Goal: Task Accomplishment & Management: Manage account settings

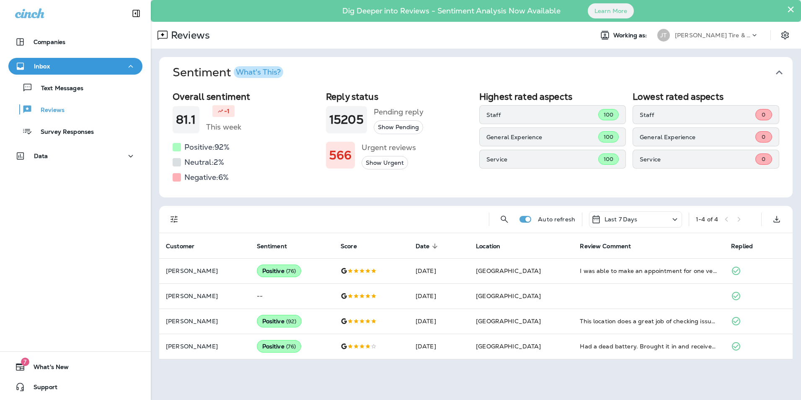
click at [792, 9] on button "×" at bounding box center [791, 9] width 8 height 13
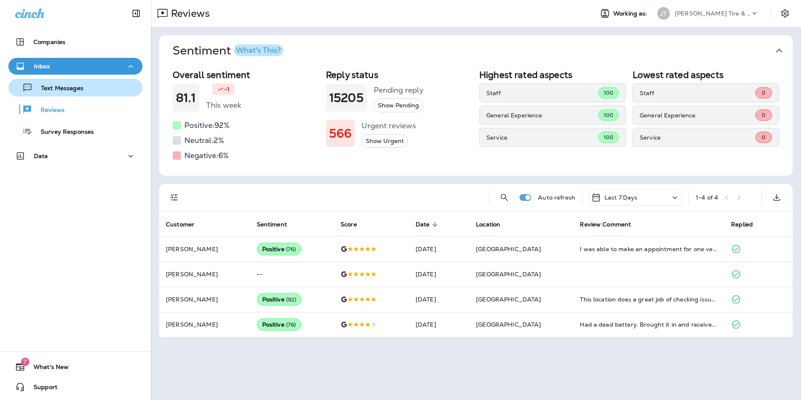
click at [82, 88] on p "Text Messages" at bounding box center [58, 89] width 51 height 8
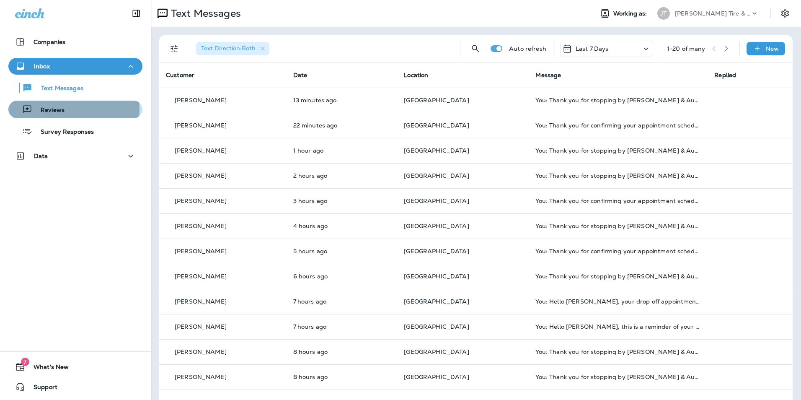
click at [71, 109] on div "Reviews" at bounding box center [75, 109] width 127 height 13
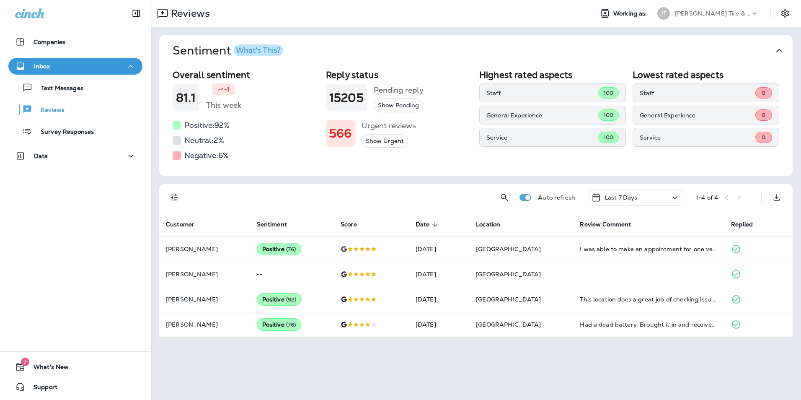
click at [253, 50] on div "What's This?" at bounding box center [258, 51] width 45 height 8
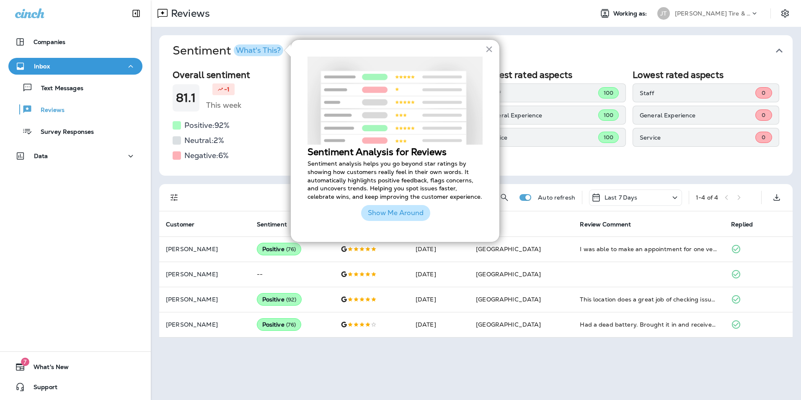
click at [394, 210] on button "Show Me Around" at bounding box center [395, 213] width 69 height 16
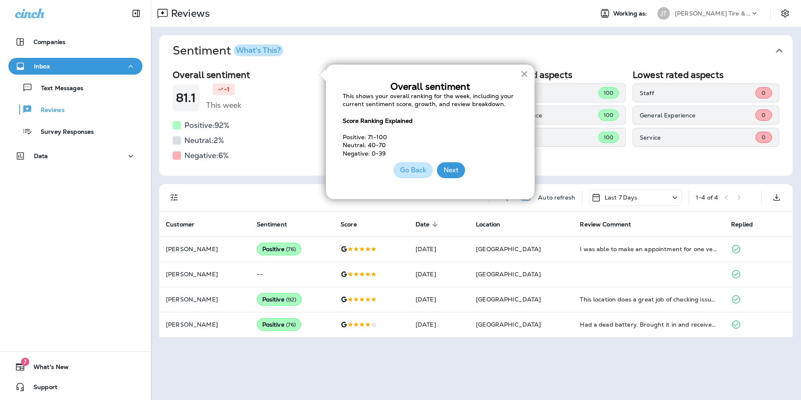
click at [528, 71] on button "×" at bounding box center [524, 73] width 8 height 13
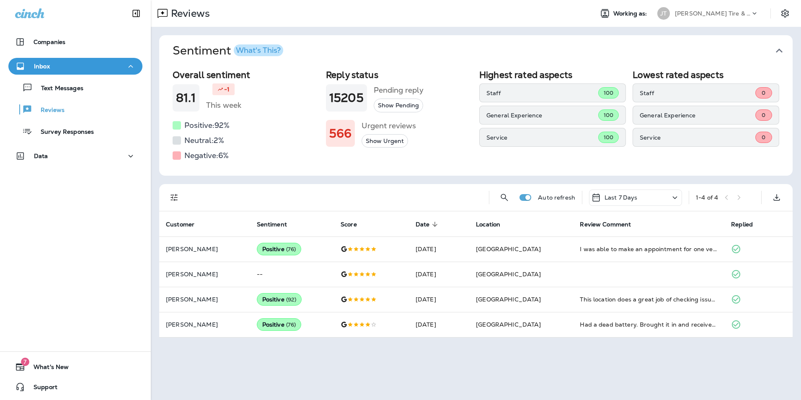
click at [639, 200] on div "Last 7 Days" at bounding box center [635, 197] width 93 height 16
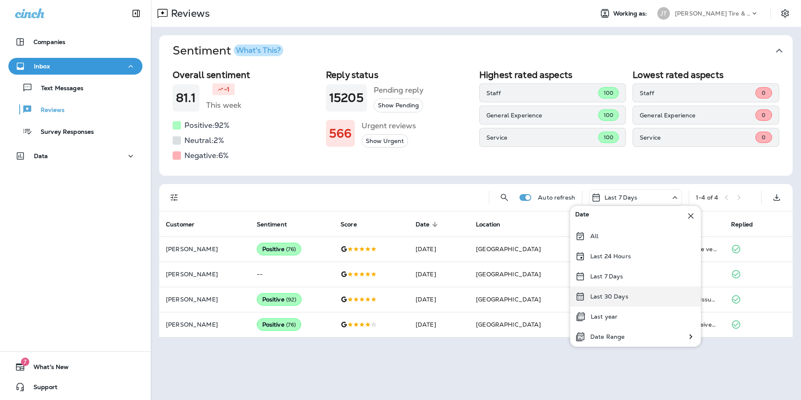
click at [606, 299] on p "Last 30 Days" at bounding box center [609, 296] width 38 height 7
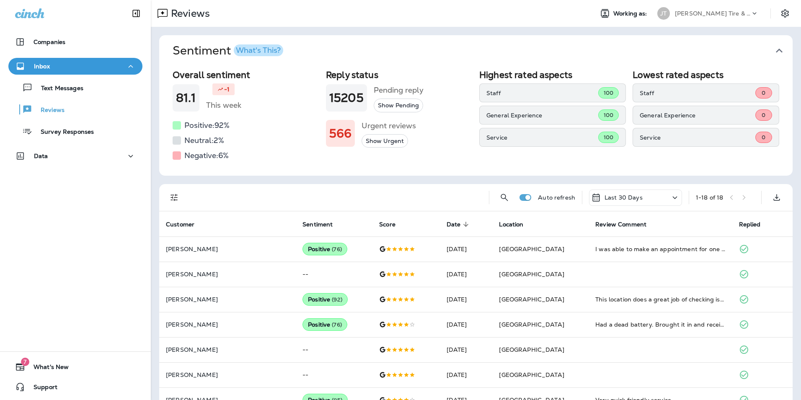
click at [220, 88] on icon at bounding box center [220, 89] width 6 height 6
click at [60, 152] on div "Data" at bounding box center [75, 156] width 121 height 10
click at [62, 176] on p "Customers" at bounding box center [52, 178] width 40 height 8
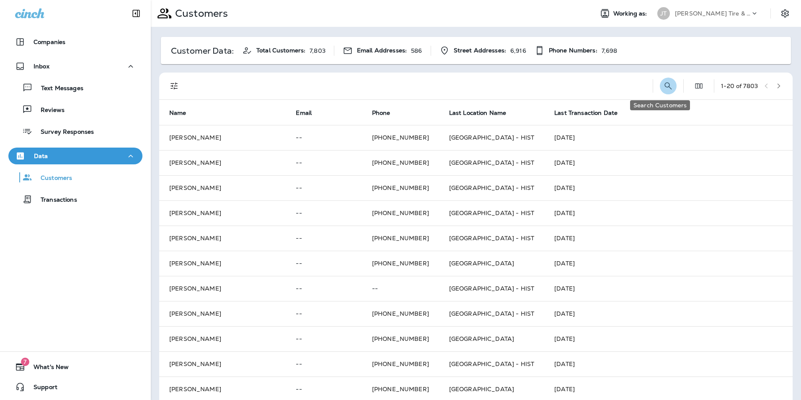
click at [663, 88] on icon "Search Customers" at bounding box center [668, 86] width 10 height 10
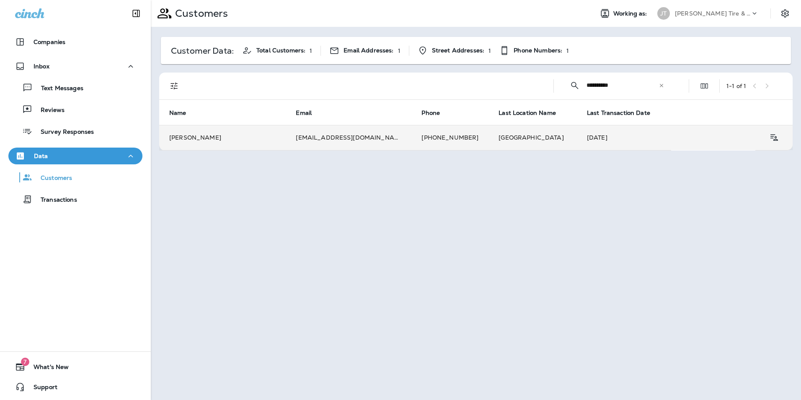
type input "**********"
click at [291, 140] on td "missmetal1980@gmail.com" at bounding box center [349, 137] width 126 height 25
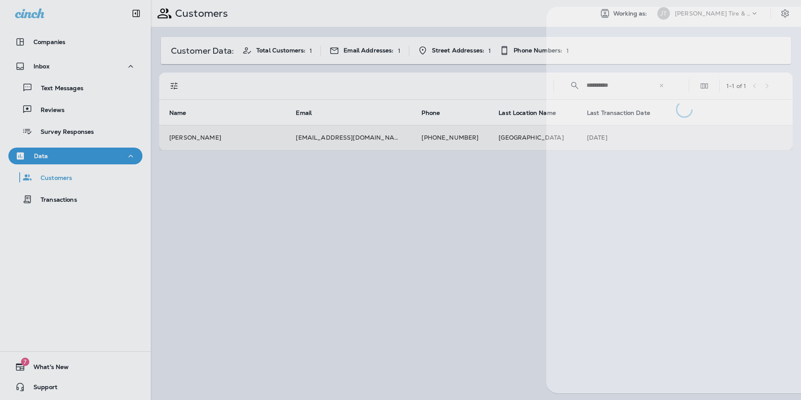
click at [291, 140] on div at bounding box center [432, 200] width 801 height 400
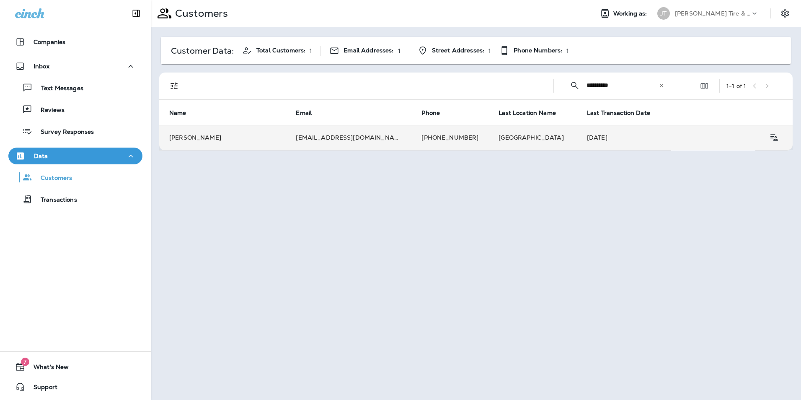
click at [245, 138] on td "Amy Malone" at bounding box center [222, 137] width 127 height 25
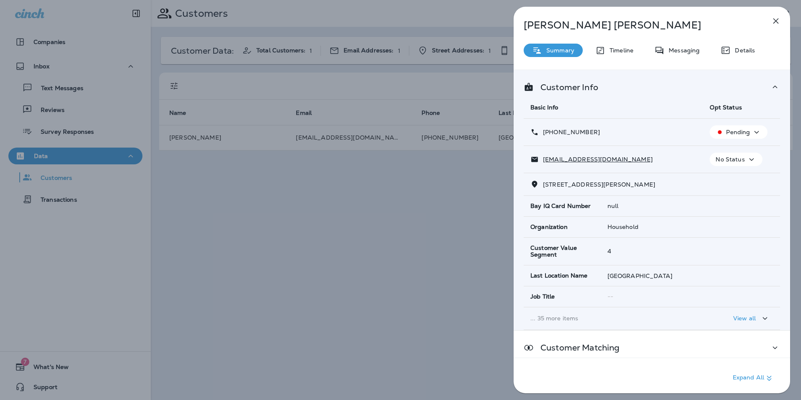
click at [757, 134] on icon "button" at bounding box center [757, 132] width 10 height 10
click at [742, 153] on p "Opt out" at bounding box center [733, 152] width 23 height 7
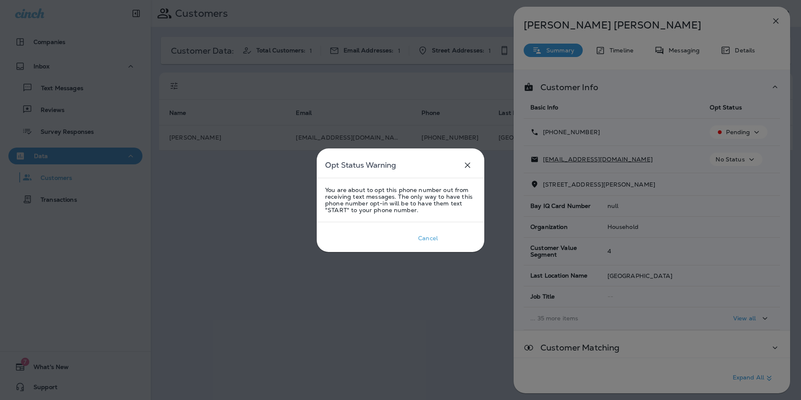
click at [465, 235] on div "Confirm" at bounding box center [459, 238] width 23 height 7
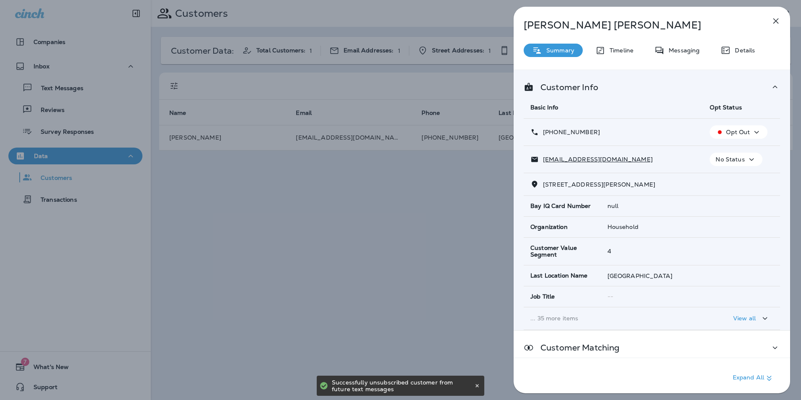
click at [782, 19] on button "button" at bounding box center [776, 21] width 17 height 17
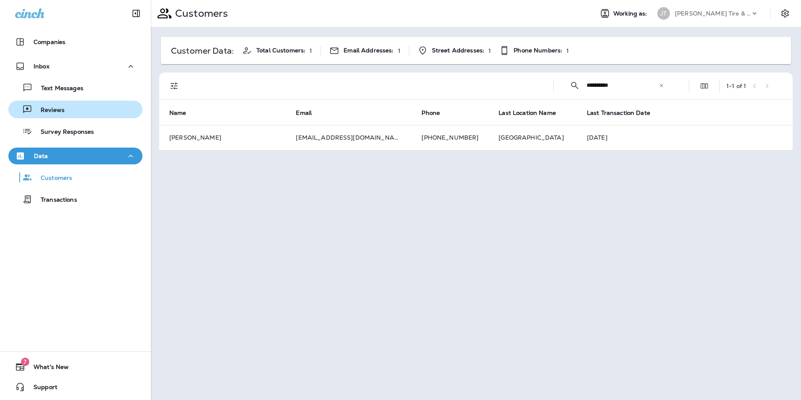
click at [71, 109] on div "Reviews" at bounding box center [75, 109] width 127 height 13
